Goal: Information Seeking & Learning: Understand process/instructions

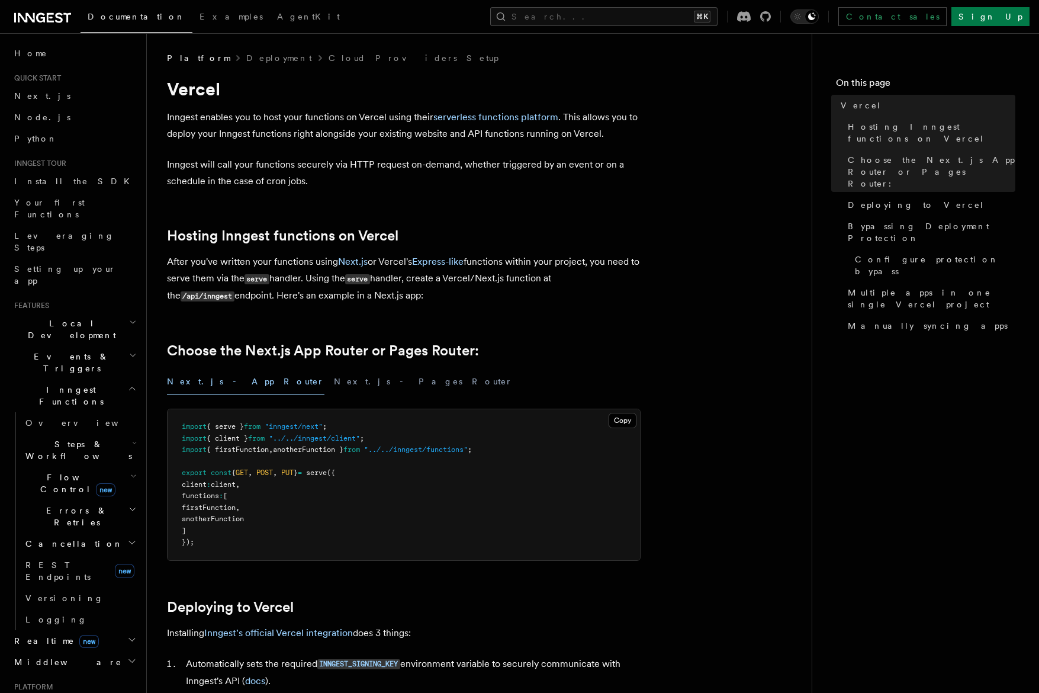
click at [365, 94] on h1 "Vercel" at bounding box center [404, 88] width 474 height 21
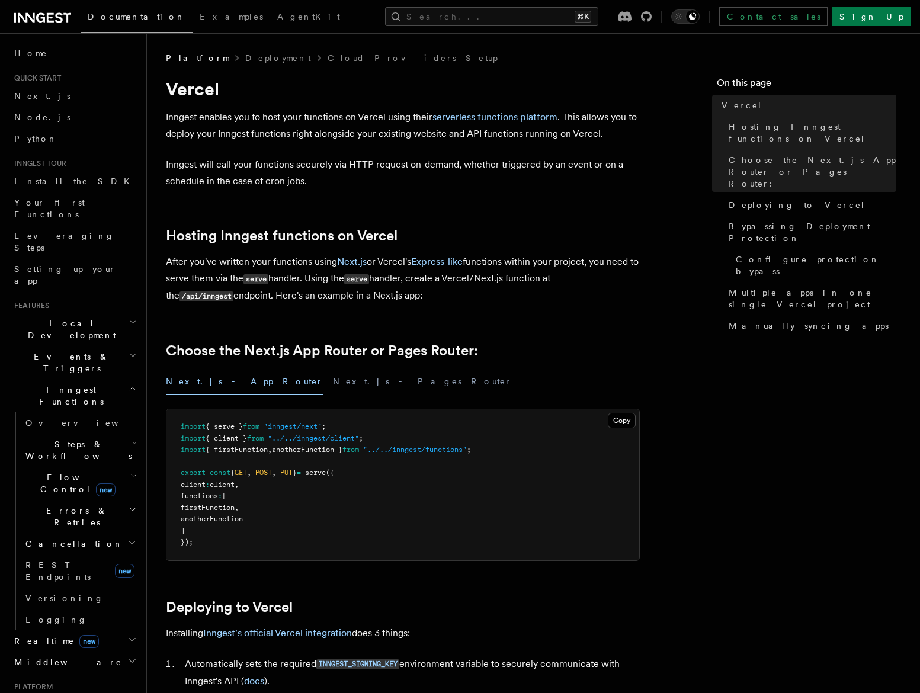
click at [414, 171] on p "Inngest will call your functions securely via HTTP request on-demand, whether t…" at bounding box center [403, 172] width 474 height 33
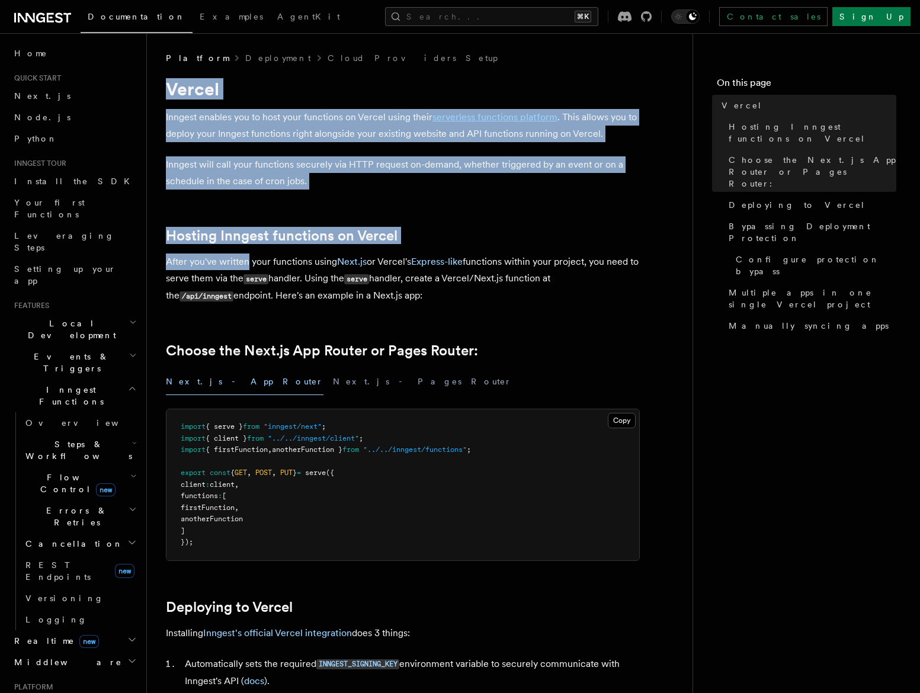
drag, startPoint x: 204, startPoint y: 174, endPoint x: 252, endPoint y: 265, distance: 103.3
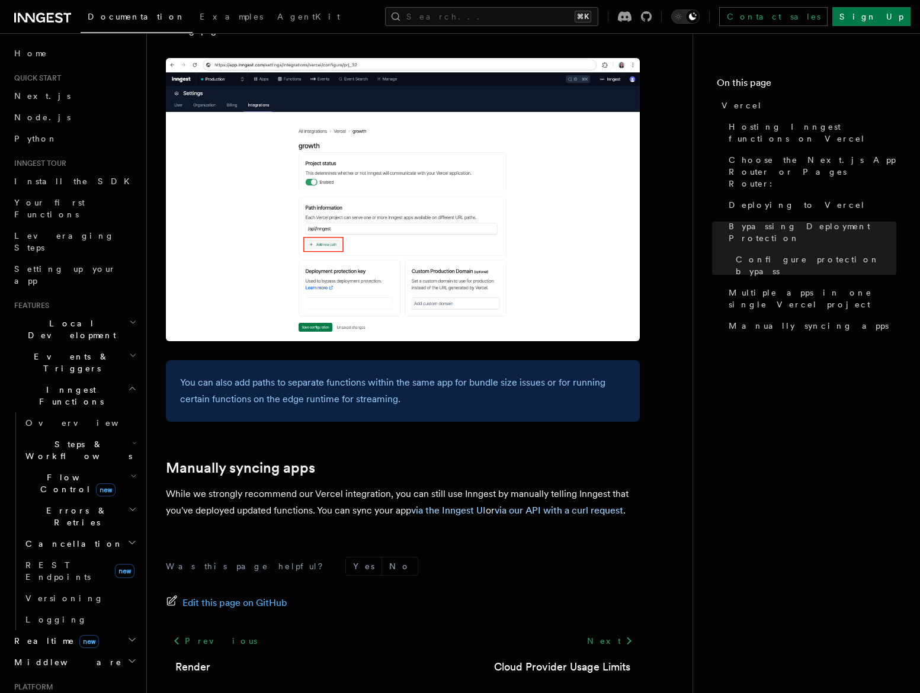
scroll to position [1793, 0]
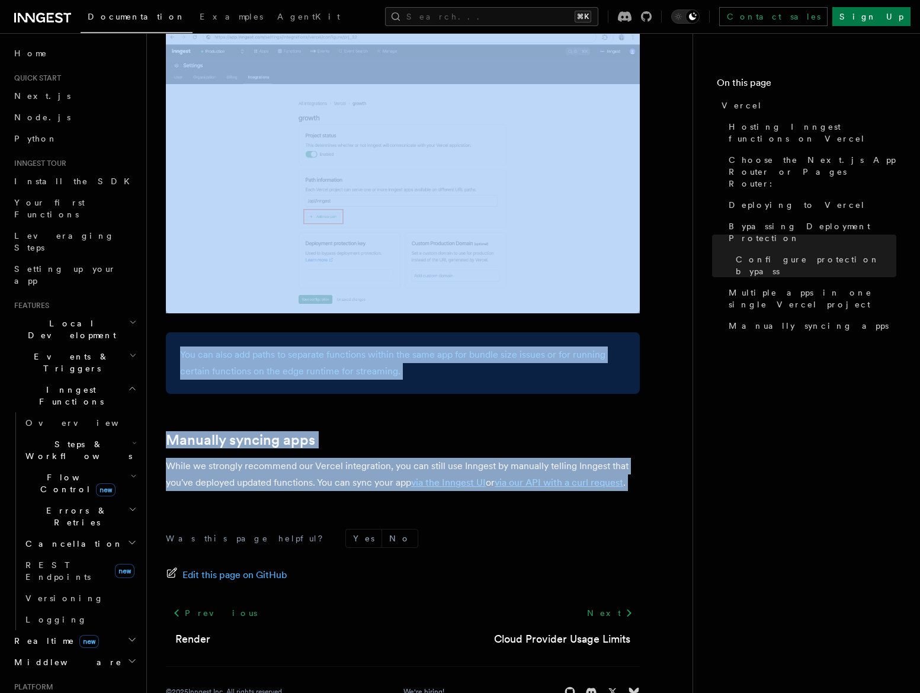
click at [337, 505] on div "Was this page helpful? Yes No Edit this page on GitHub Previous Render Next Clo…" at bounding box center [403, 615] width 474 height 221
copy article "Vercel Inngest enables you to host your functions on Vercel using their serverl…"
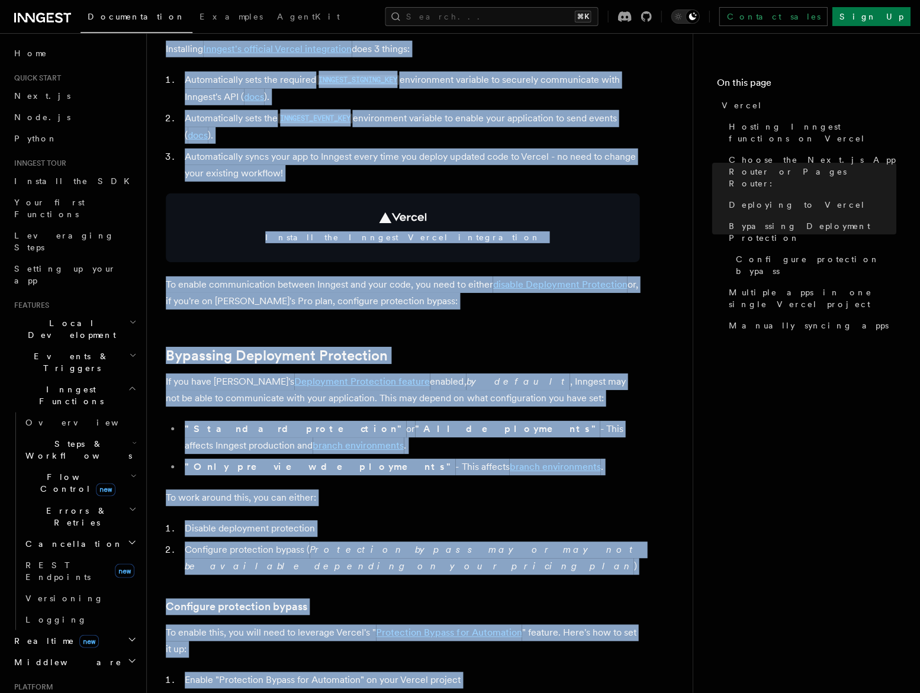
scroll to position [447, 0]
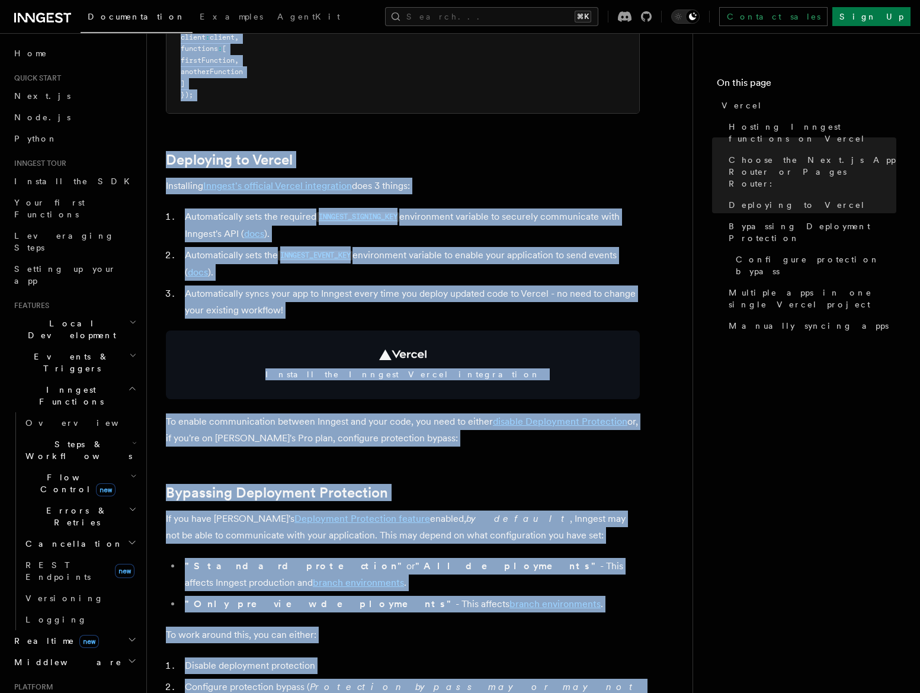
copy article "Vercel Inngest enables you to host your functions on Vercel using their serverl…"
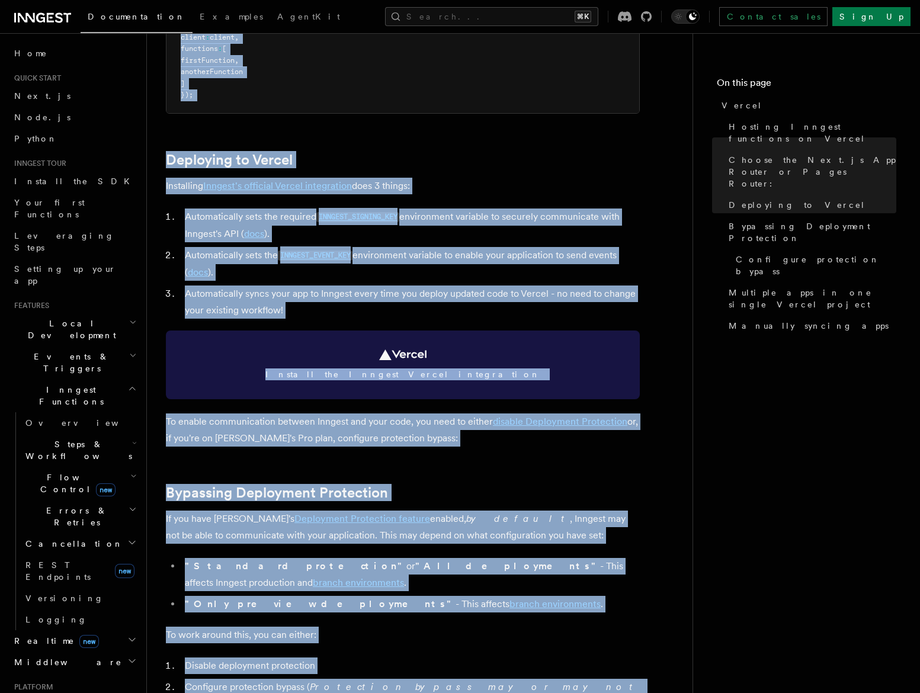
click at [294, 339] on link "Install the Inngest Vercel integration" at bounding box center [403, 364] width 474 height 69
